Goal: Task Accomplishment & Management: Manage account settings

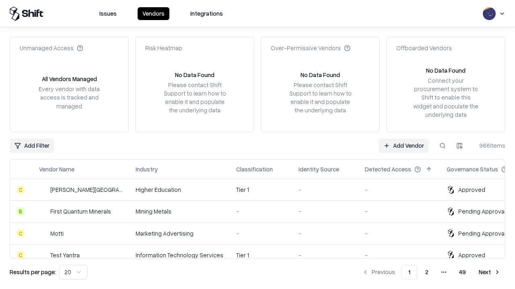
click at [403, 146] on link "Add Vendor" at bounding box center [403, 146] width 50 height 14
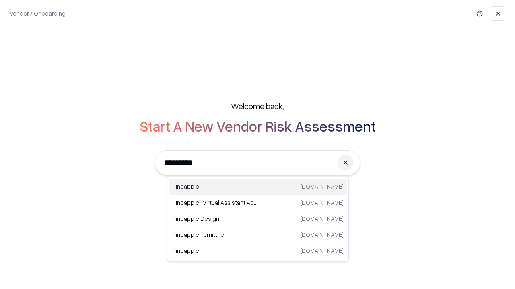
click at [258, 187] on div "Pineapple [DOMAIN_NAME]" at bounding box center [258, 187] width 178 height 16
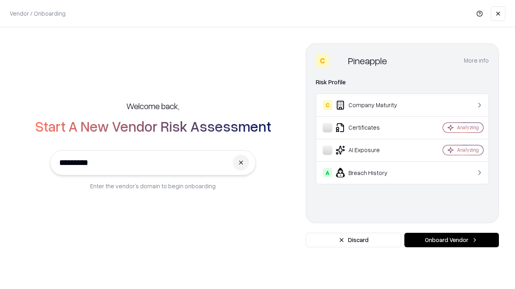
type input "*********"
click at [451, 240] on button "Onboard Vendor" at bounding box center [451, 240] width 94 height 14
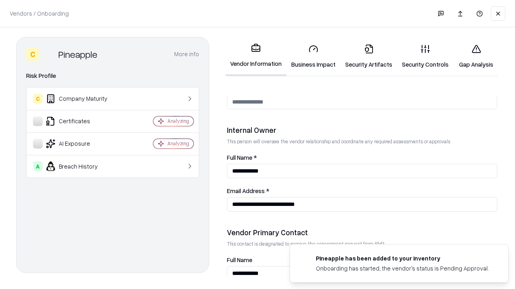
scroll to position [416, 0]
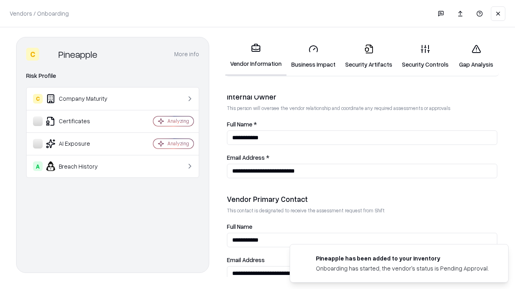
click at [368, 56] on link "Security Artifacts" at bounding box center [368, 56] width 57 height 37
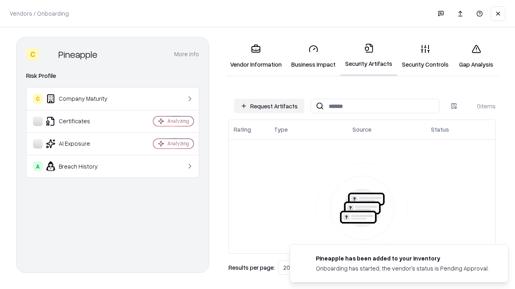
click at [269, 106] on button "Request Artifacts" at bounding box center [269, 106] width 70 height 14
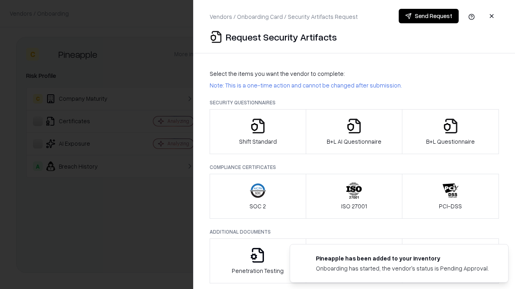
click at [450, 132] on icon "button" at bounding box center [450, 126] width 16 height 16
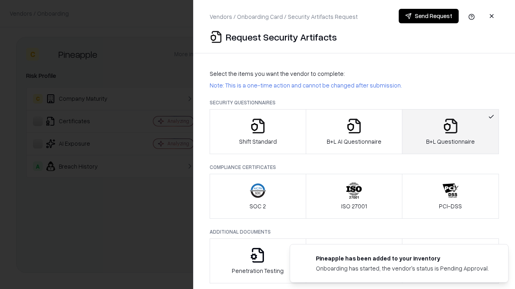
click at [353, 132] on icon "button" at bounding box center [354, 126] width 16 height 16
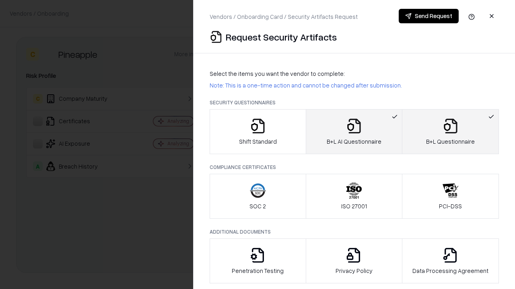
click at [428, 16] on button "Send Request" at bounding box center [428, 16] width 60 height 14
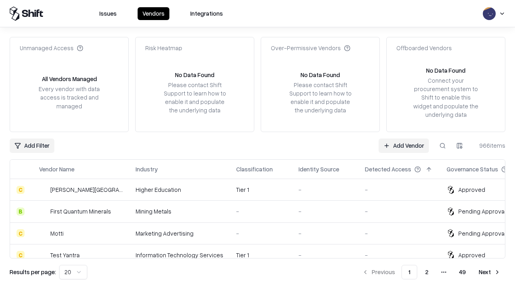
click at [442, 146] on button at bounding box center [442, 146] width 14 height 14
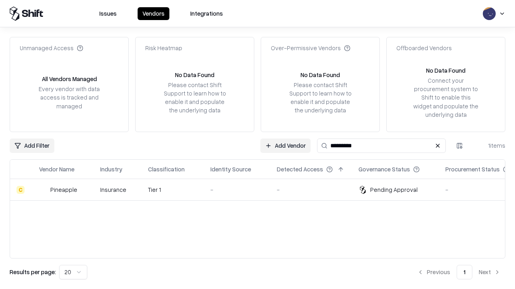
type input "*********"
click at [262, 190] on div "-" at bounding box center [236, 190] width 53 height 8
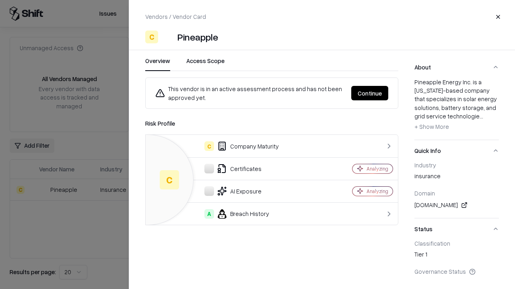
click at [369, 93] on button "Continue" at bounding box center [369, 93] width 37 height 14
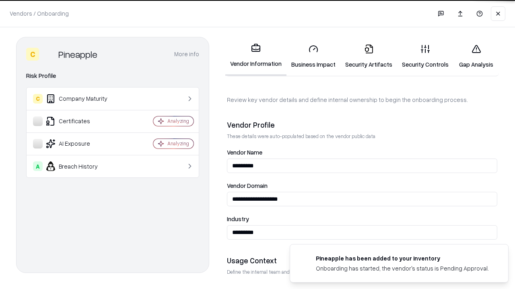
click at [368, 56] on link "Security Artifacts" at bounding box center [368, 56] width 57 height 37
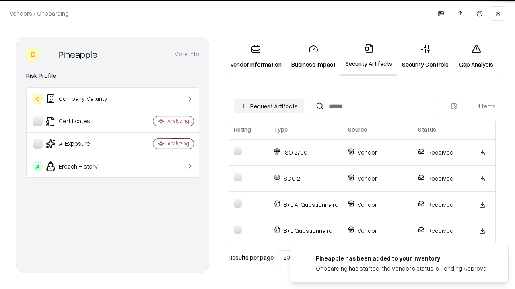
click at [476, 56] on link "Gap Analysis" at bounding box center [475, 56] width 45 height 37
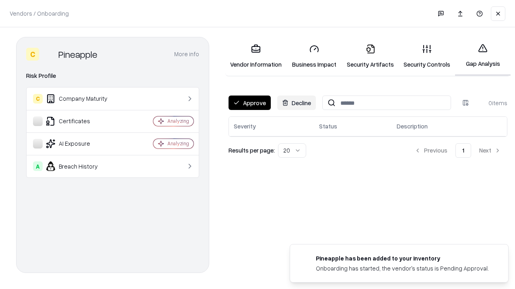
click at [249, 103] on button "Approve" at bounding box center [249, 103] width 42 height 14
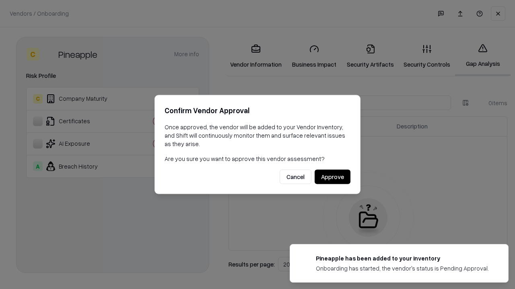
click at [332, 177] on button "Approve" at bounding box center [332, 177] width 36 height 14
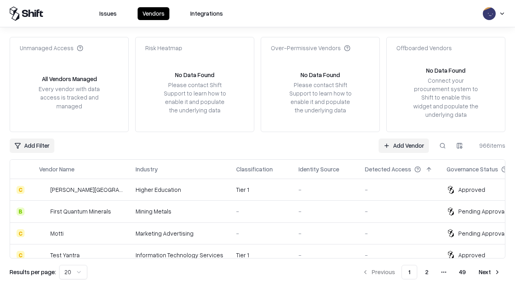
type input "*********"
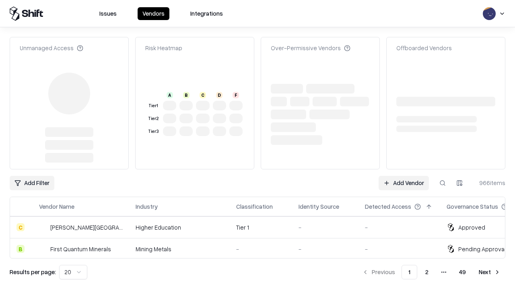
click at [403, 176] on link "Add Vendor" at bounding box center [403, 183] width 50 height 14
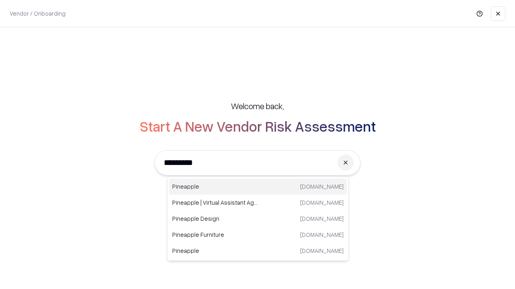
click at [258, 187] on div "Pineapple [DOMAIN_NAME]" at bounding box center [258, 187] width 178 height 16
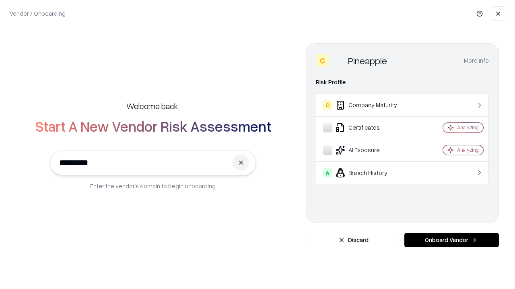
type input "*********"
click at [451, 240] on button "Onboard Vendor" at bounding box center [451, 240] width 94 height 14
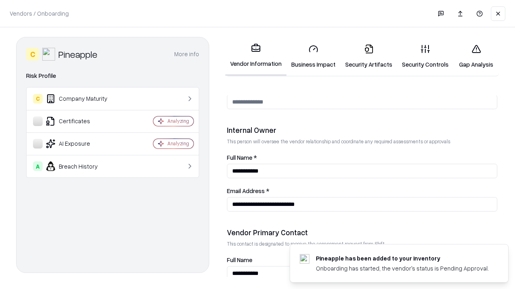
scroll to position [416, 0]
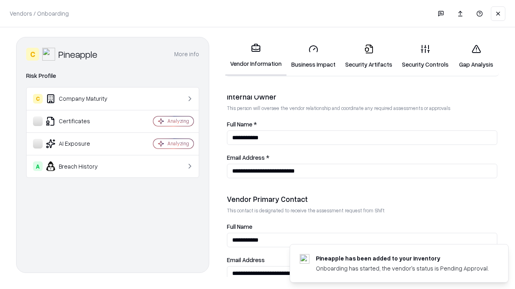
click at [476, 56] on link "Gap Analysis" at bounding box center [475, 56] width 45 height 37
